Goal: Navigation & Orientation: Find specific page/section

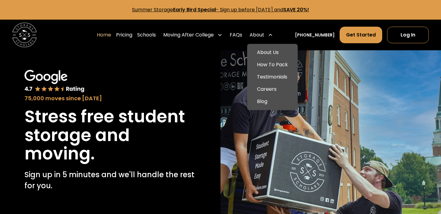
click at [264, 33] on div "About" at bounding box center [257, 34] width 15 height 7
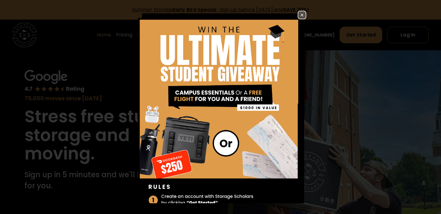
click at [292, 20] on img at bounding box center [221, 121] width 172 height 220
click at [300, 14] on img at bounding box center [301, 14] width 7 height 7
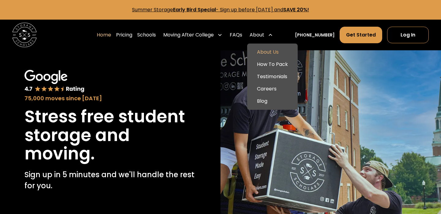
click at [276, 52] on link "About Us" at bounding box center [273, 52] width 46 height 12
